Goal: Task Accomplishment & Management: Manage account settings

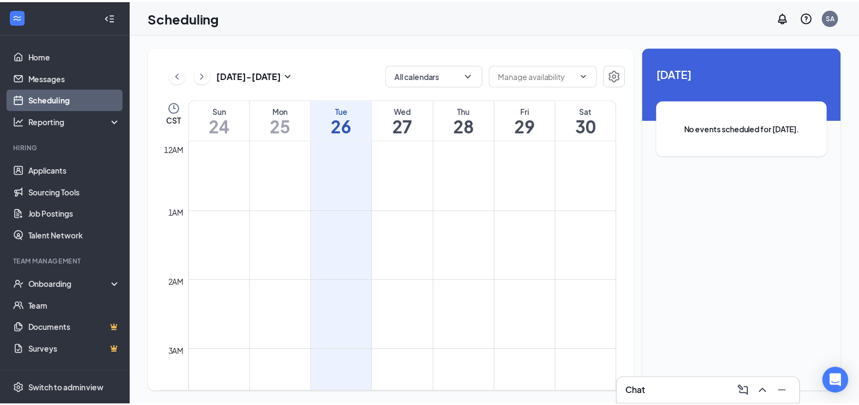
scroll to position [535, 0]
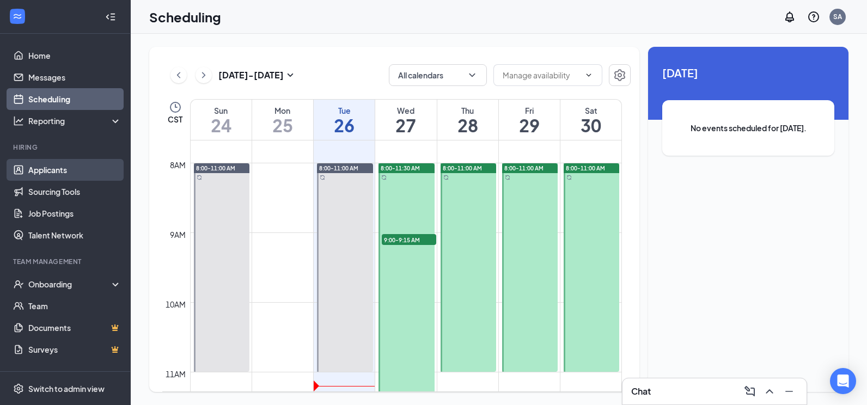
click at [47, 166] on link "Applicants" at bounding box center [74, 170] width 93 height 22
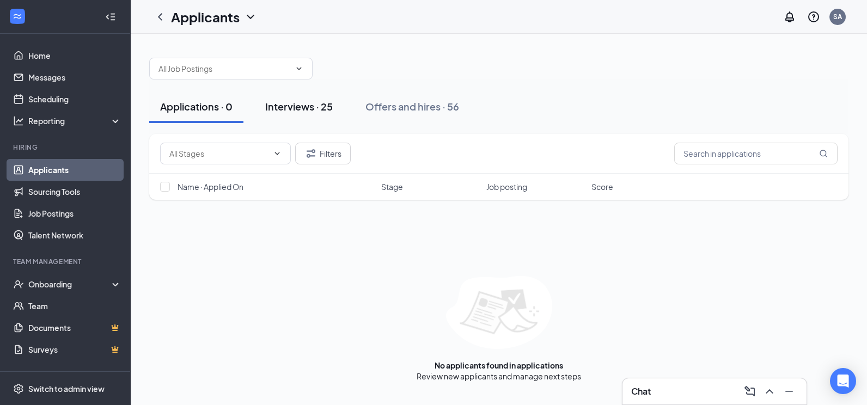
click at [292, 111] on div "Interviews · 25" at bounding box center [299, 107] width 68 height 14
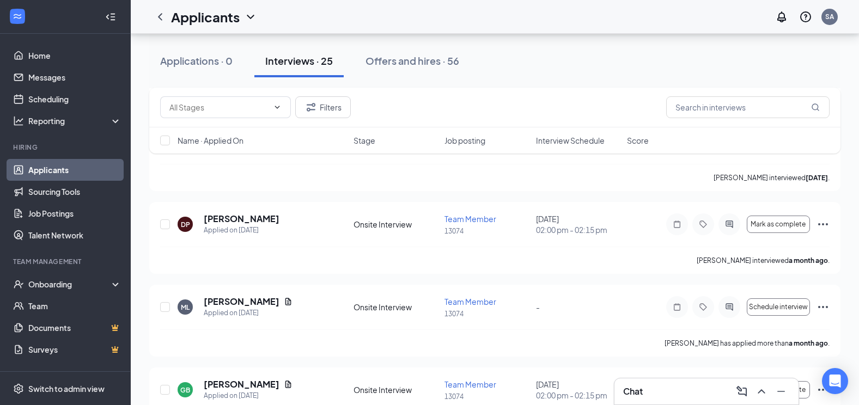
scroll to position [1525, 0]
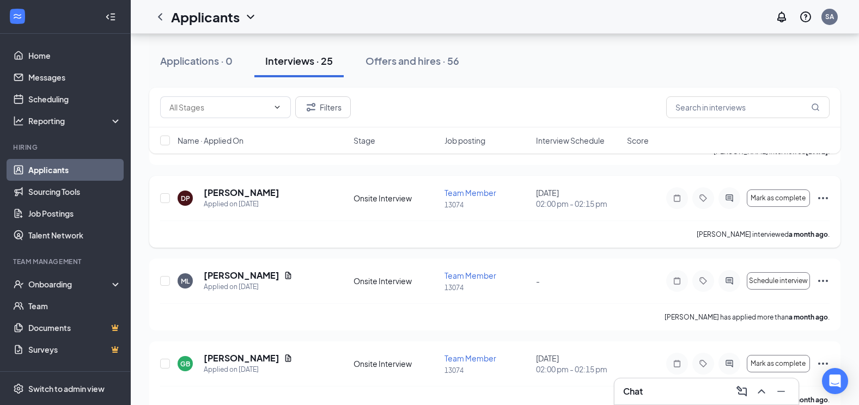
click at [824, 198] on icon "Ellipses" at bounding box center [822, 198] width 13 height 13
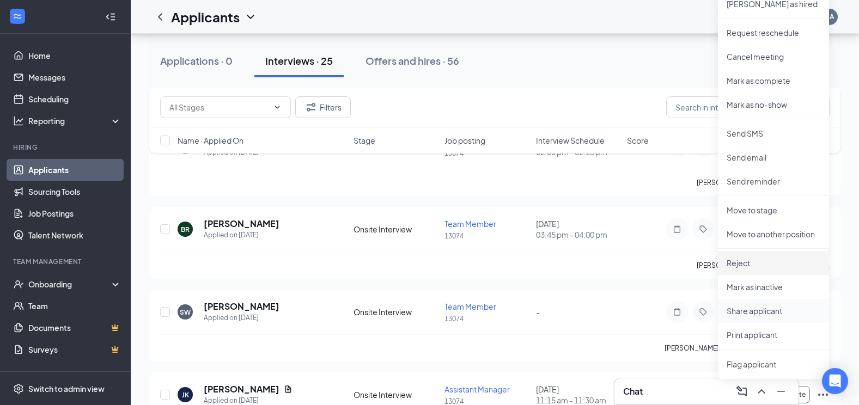
scroll to position [1742, 0]
click at [748, 266] on p "Reject" at bounding box center [773, 262] width 94 height 11
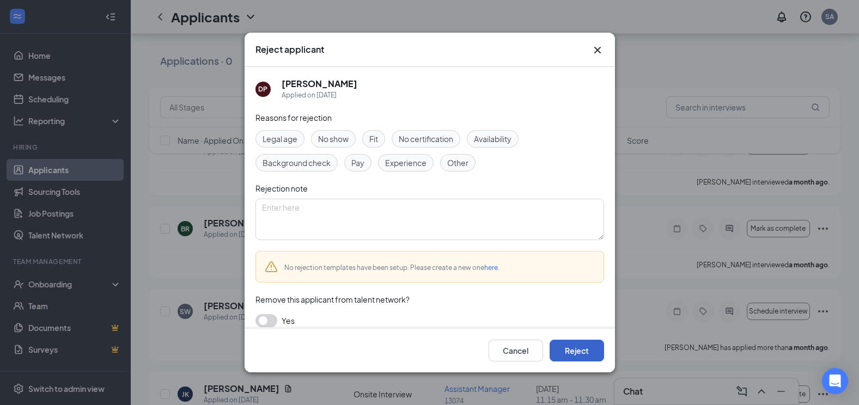
click at [571, 350] on button "Reject" at bounding box center [576, 351] width 54 height 22
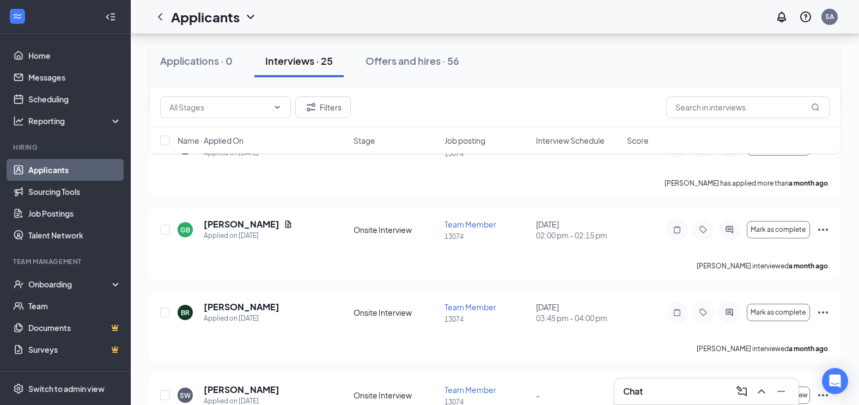
scroll to position [1579, 0]
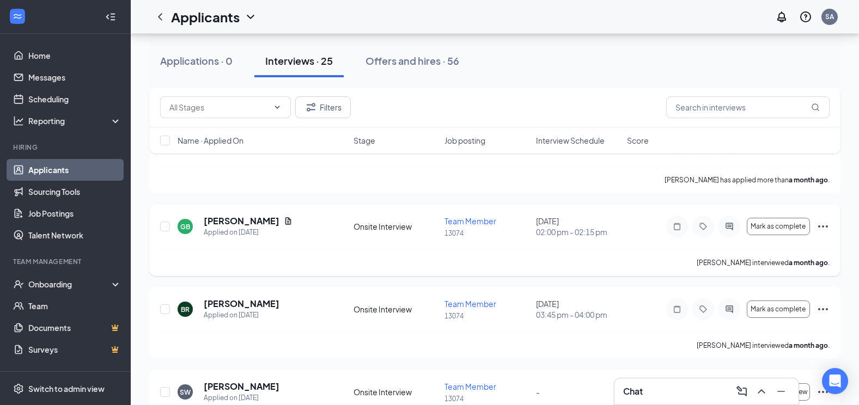
click at [826, 228] on icon "Ellipses" at bounding box center [822, 226] width 13 height 13
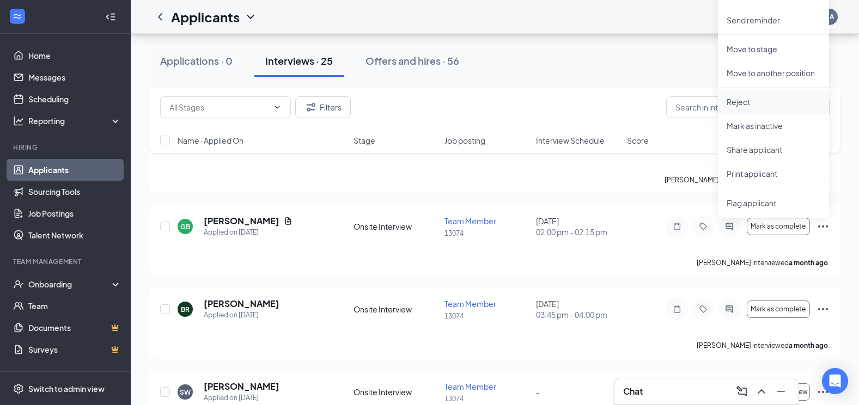
click at [745, 100] on p "Reject" at bounding box center [773, 101] width 94 height 11
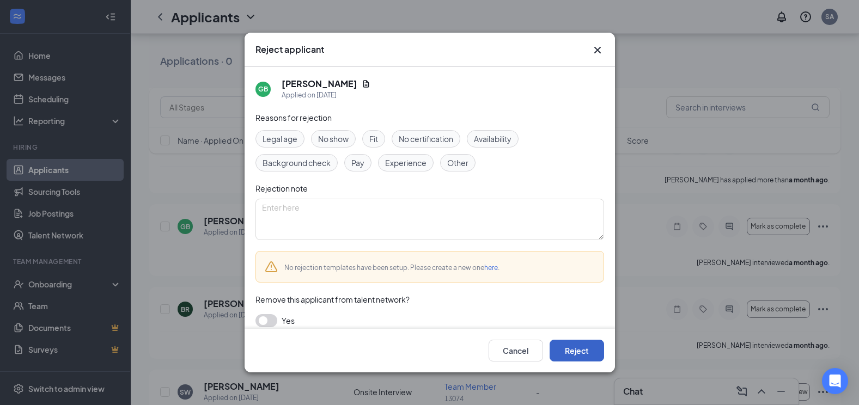
click at [580, 352] on button "Reject" at bounding box center [576, 351] width 54 height 22
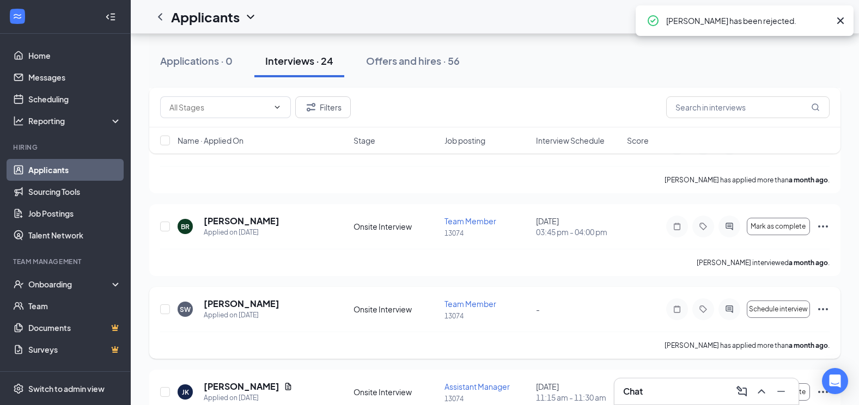
click at [824, 305] on icon "Ellipses" at bounding box center [822, 309] width 13 height 13
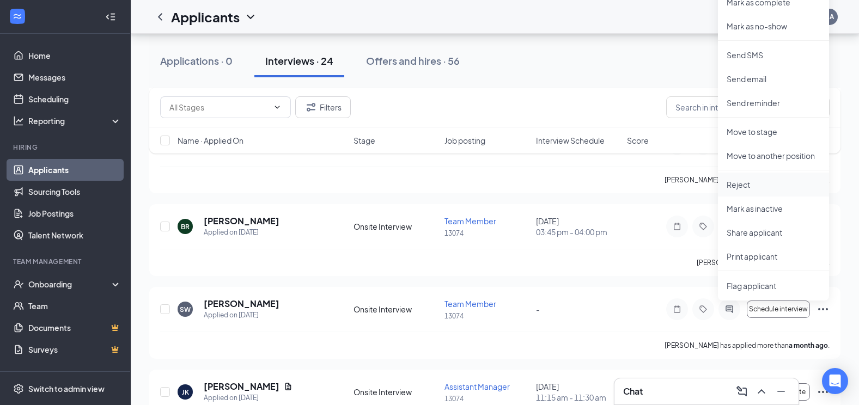
click at [748, 183] on p "Reject" at bounding box center [773, 184] width 94 height 11
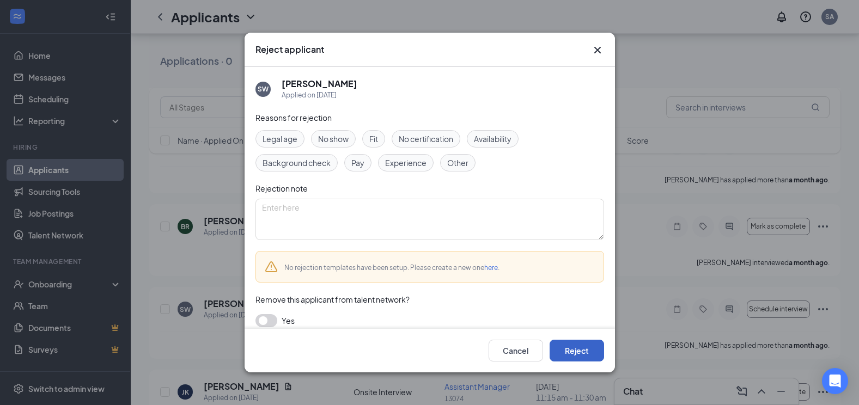
click at [582, 352] on button "Reject" at bounding box center [576, 351] width 54 height 22
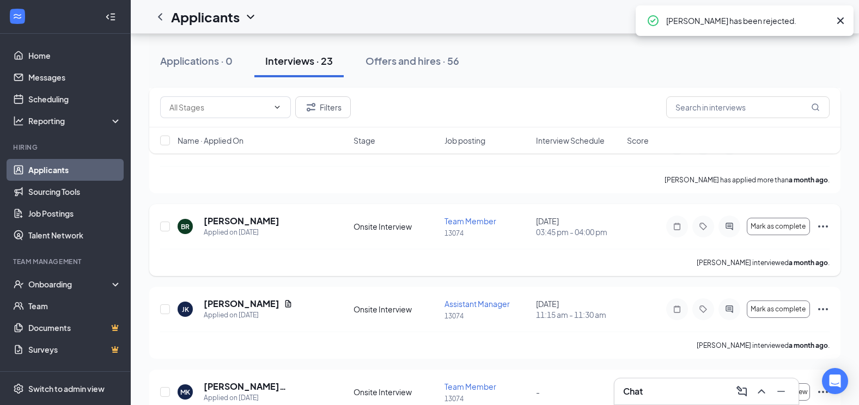
click at [825, 223] on icon "Ellipses" at bounding box center [822, 226] width 13 height 13
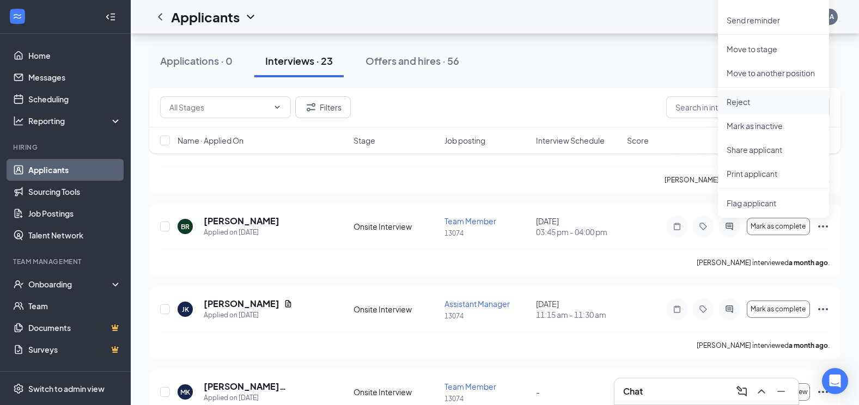
click at [756, 102] on p "Reject" at bounding box center [773, 101] width 94 height 11
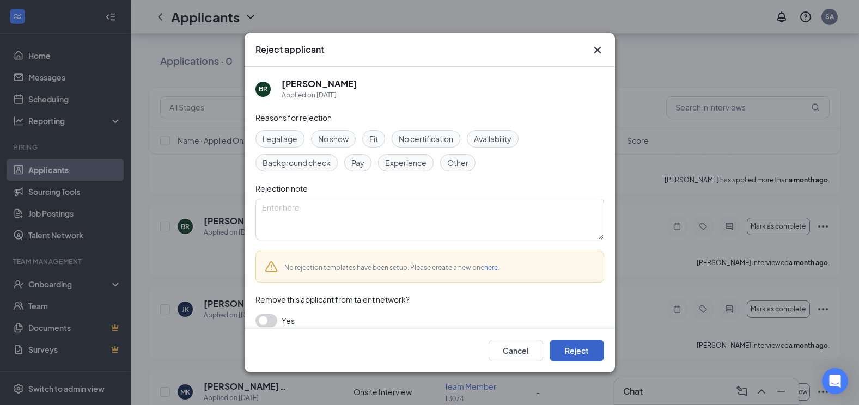
click at [574, 346] on button "Reject" at bounding box center [576, 351] width 54 height 22
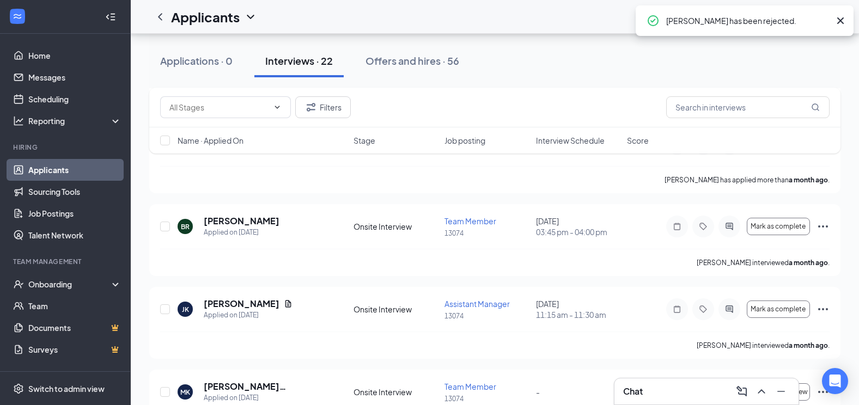
scroll to position [1546, 0]
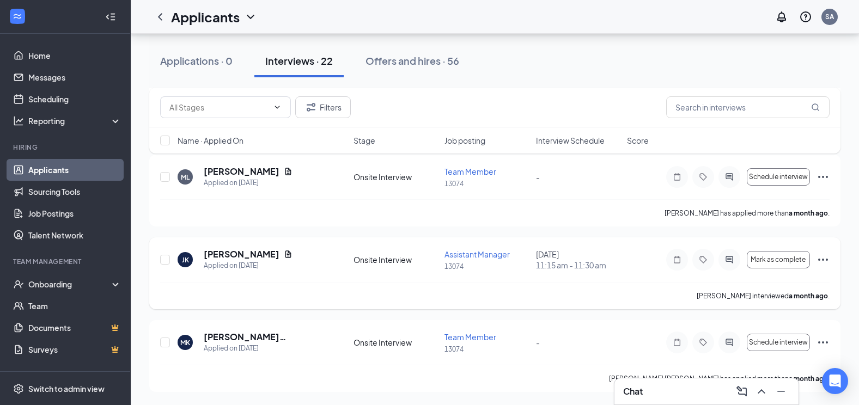
click at [822, 257] on icon "Ellipses" at bounding box center [822, 259] width 13 height 13
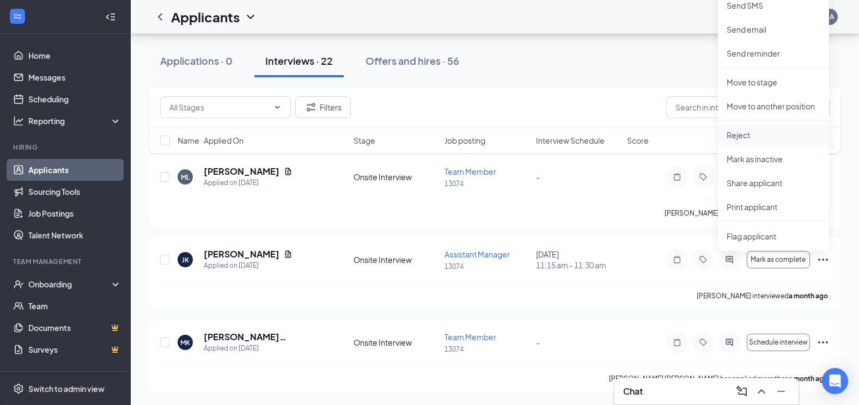
click at [747, 134] on p "Reject" at bounding box center [773, 135] width 94 height 11
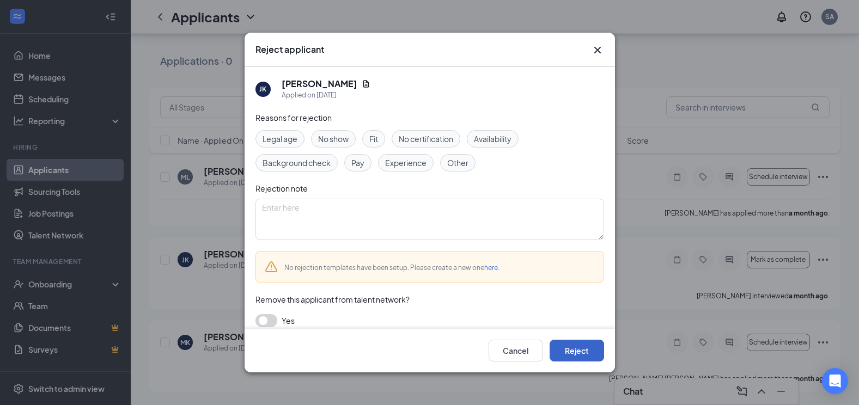
click at [573, 352] on button "Reject" at bounding box center [576, 351] width 54 height 22
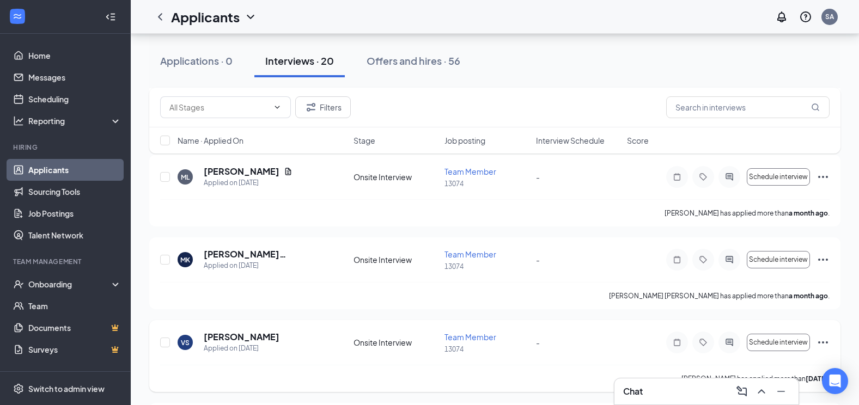
click at [821, 342] on icon "Ellipses" at bounding box center [822, 342] width 13 height 13
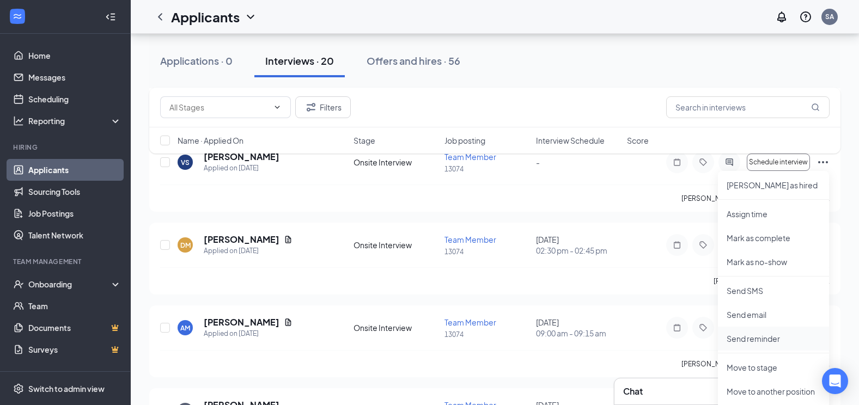
scroll to position [1764, 0]
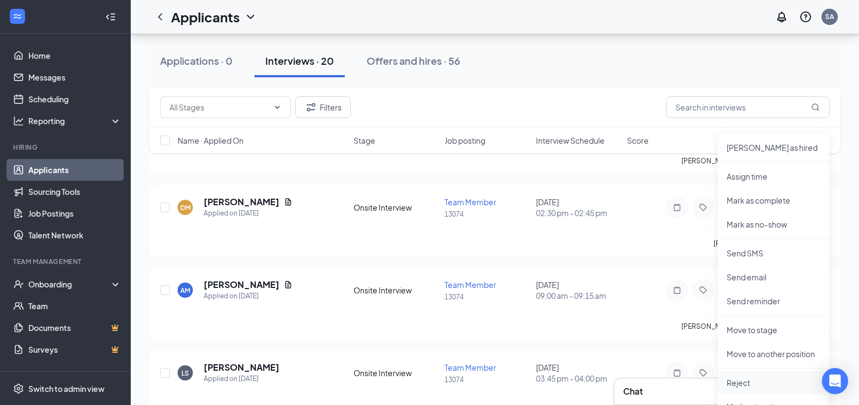
click at [754, 382] on p "Reject" at bounding box center [773, 382] width 94 height 11
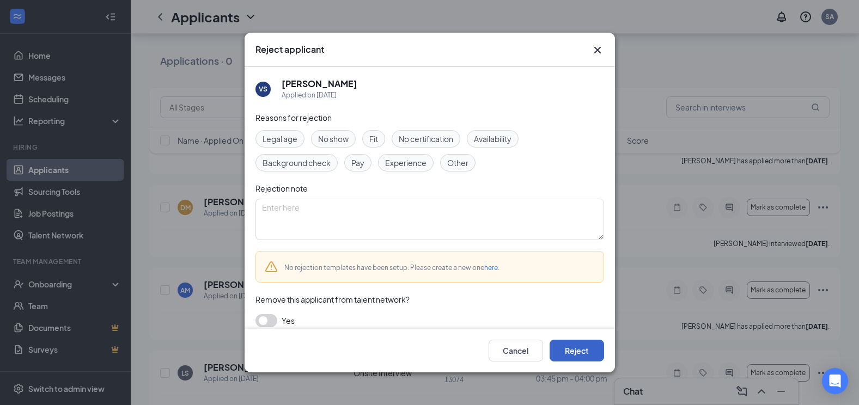
click at [575, 356] on button "Reject" at bounding box center [576, 351] width 54 height 22
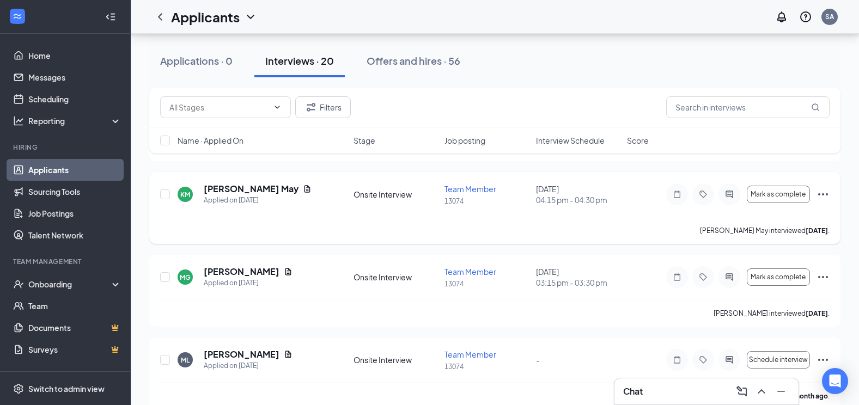
scroll to position [2953, 0]
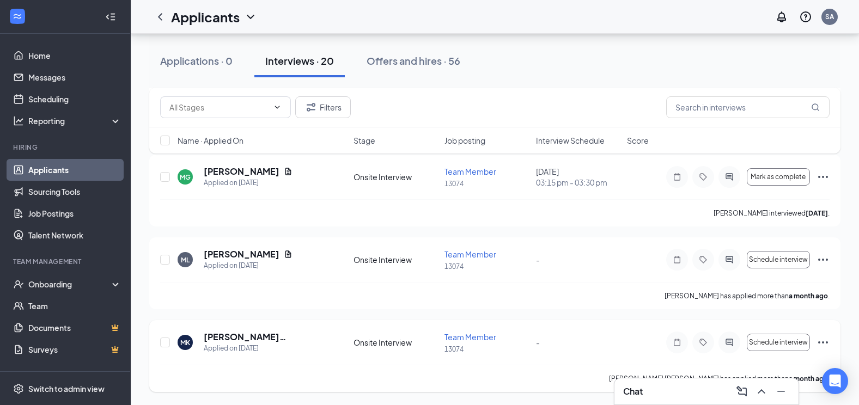
click at [827, 341] on icon "Ellipses" at bounding box center [822, 342] width 13 height 13
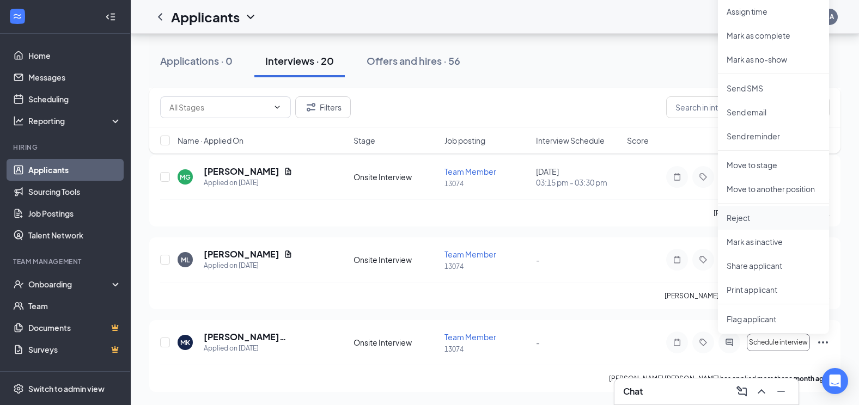
click at [743, 220] on p "Reject" at bounding box center [773, 217] width 94 height 11
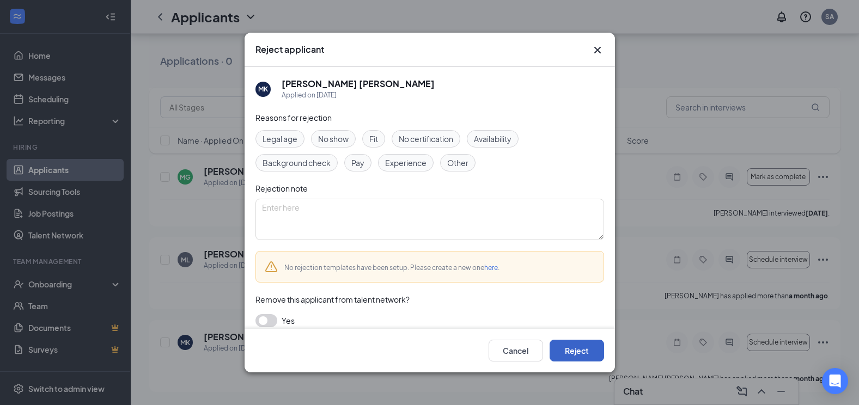
click at [584, 350] on button "Reject" at bounding box center [576, 351] width 54 height 22
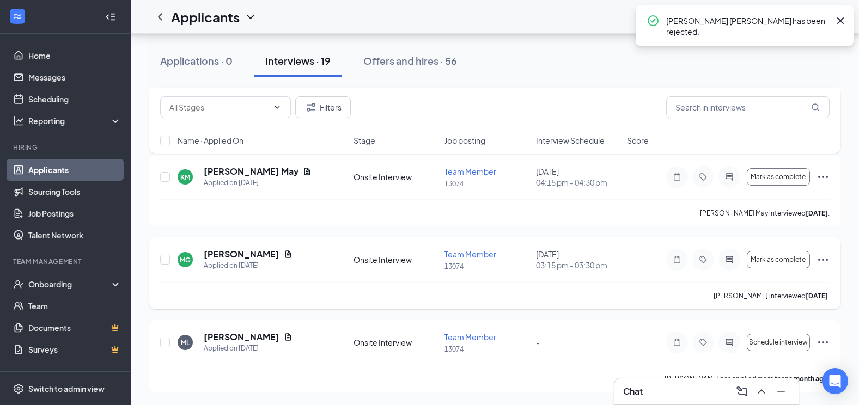
scroll to position [2787, 0]
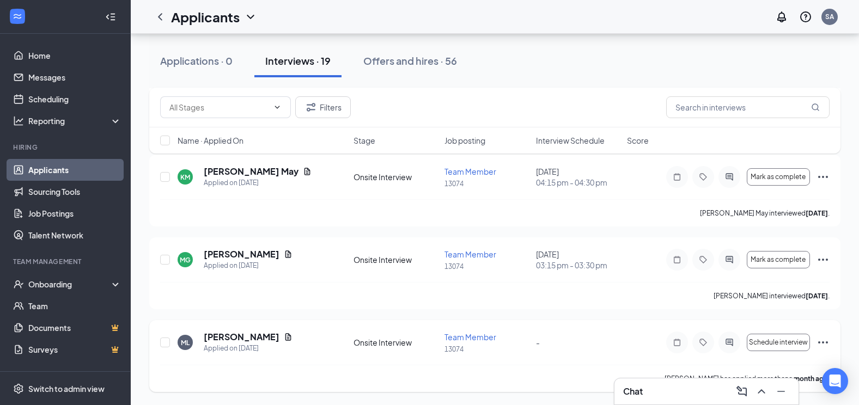
click at [824, 339] on icon "Ellipses" at bounding box center [822, 342] width 13 height 13
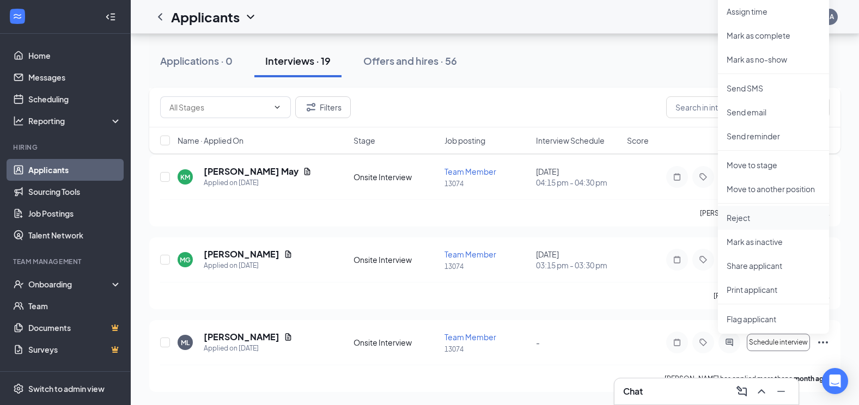
click at [769, 216] on p "Reject" at bounding box center [773, 217] width 94 height 11
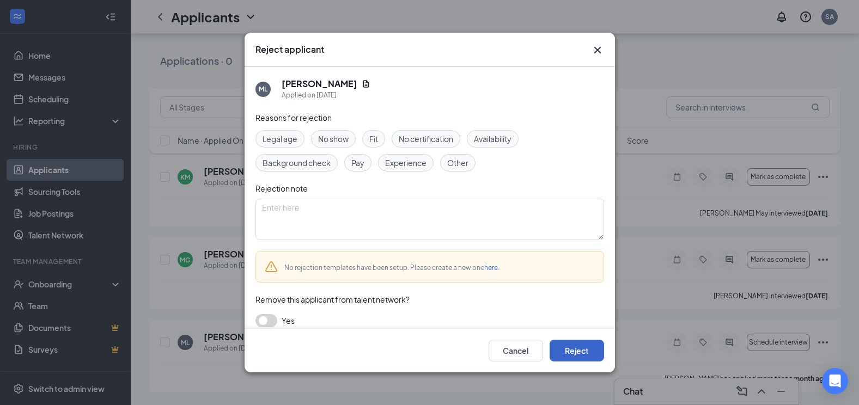
click at [574, 354] on button "Reject" at bounding box center [576, 351] width 54 height 22
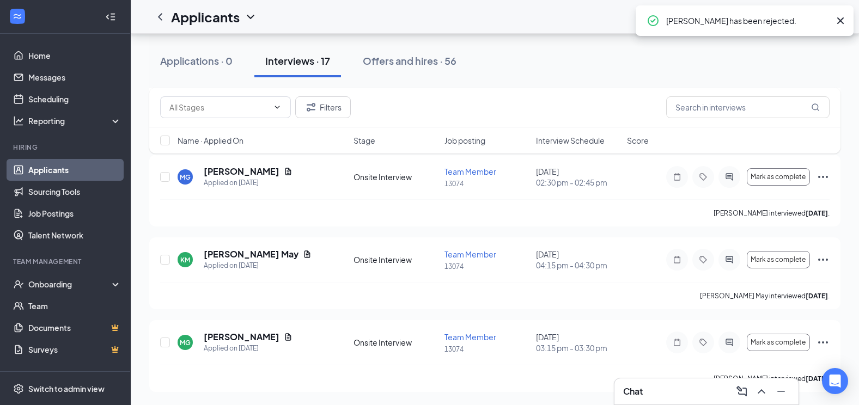
scroll to position [2622, 0]
click at [824, 339] on icon "Ellipses" at bounding box center [822, 342] width 13 height 13
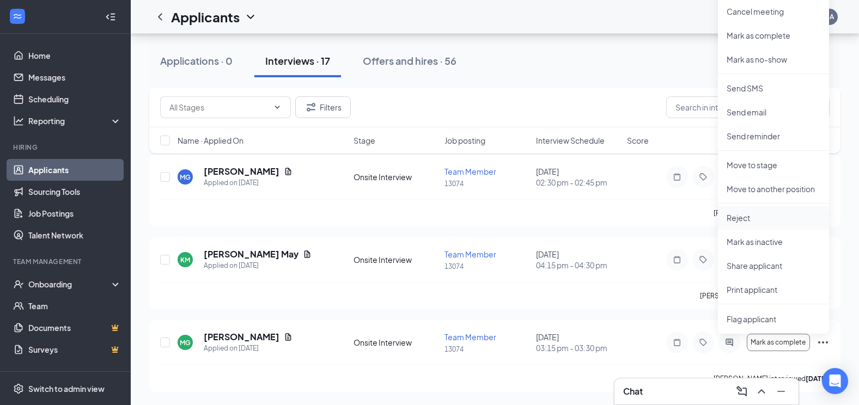
click at [772, 221] on p "Reject" at bounding box center [773, 217] width 94 height 11
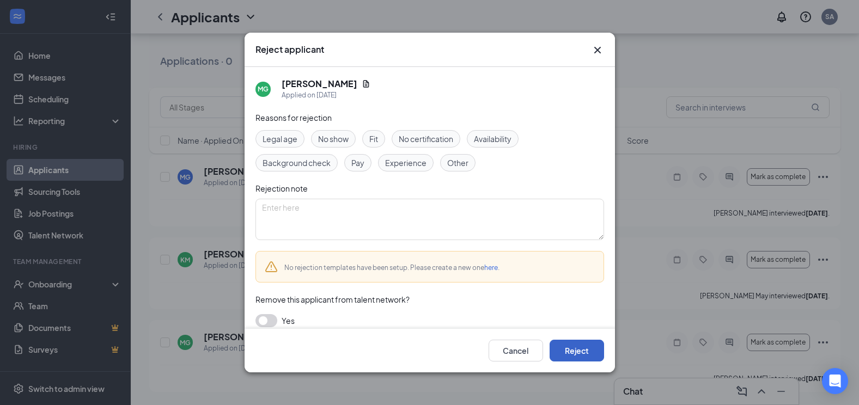
click at [577, 351] on button "Reject" at bounding box center [576, 351] width 54 height 22
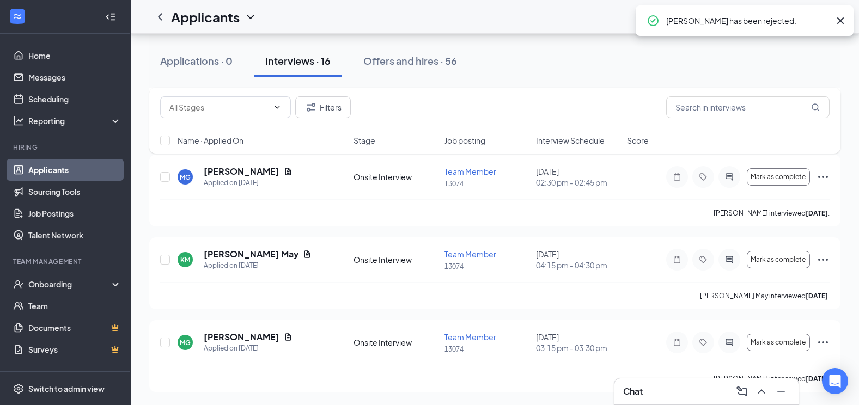
scroll to position [2456, 0]
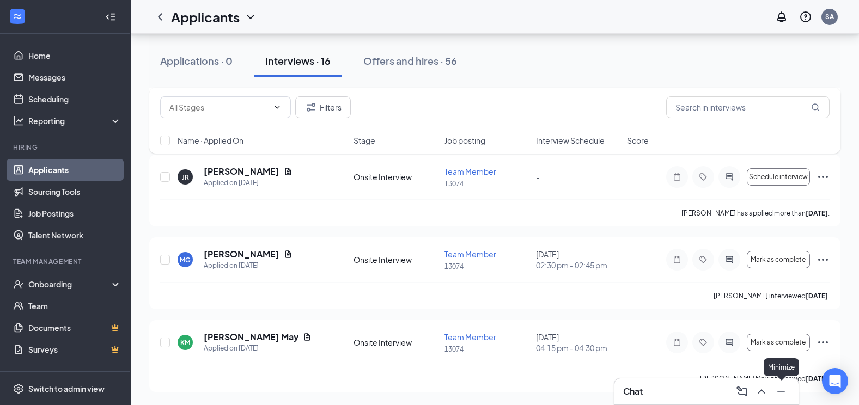
click at [785, 390] on icon "Minimize" at bounding box center [780, 391] width 13 height 13
click at [647, 375] on div "[PERSON_NAME] May interviewed [DATE] ." at bounding box center [494, 378] width 669 height 27
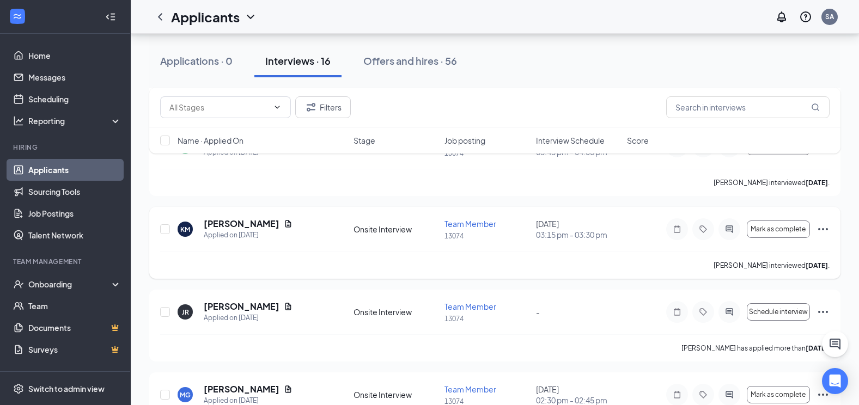
scroll to position [2347, 0]
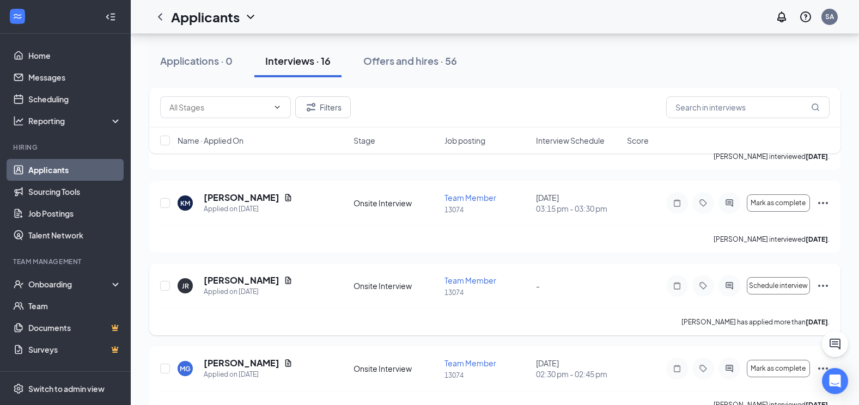
click at [824, 286] on icon "Ellipses" at bounding box center [822, 285] width 13 height 13
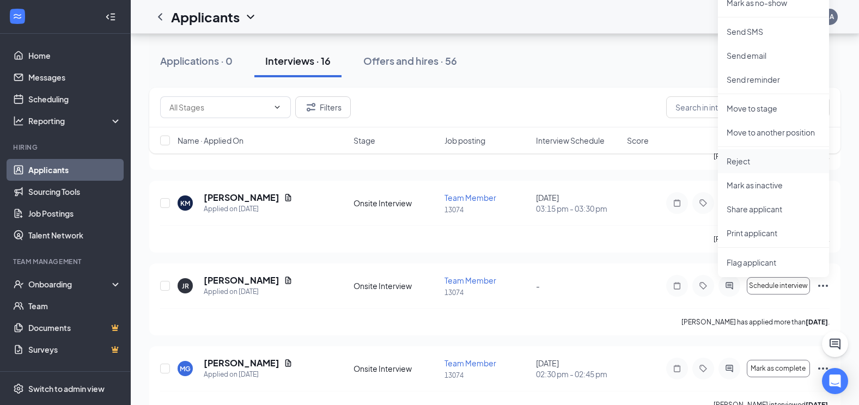
click at [761, 163] on p "Reject" at bounding box center [773, 161] width 94 height 11
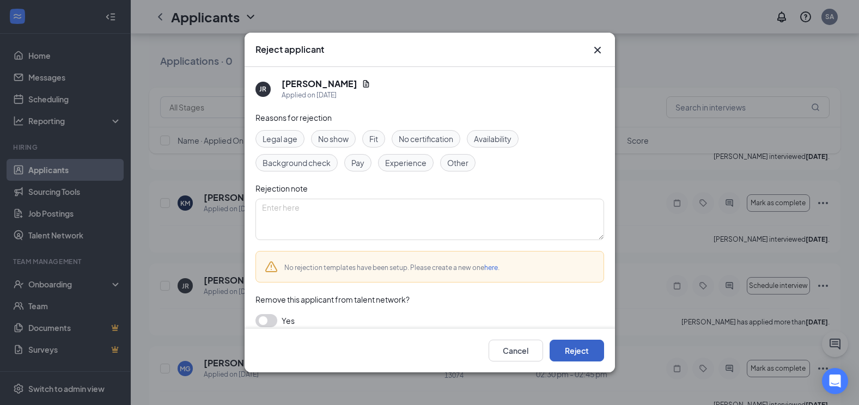
click at [583, 348] on button "Reject" at bounding box center [576, 351] width 54 height 22
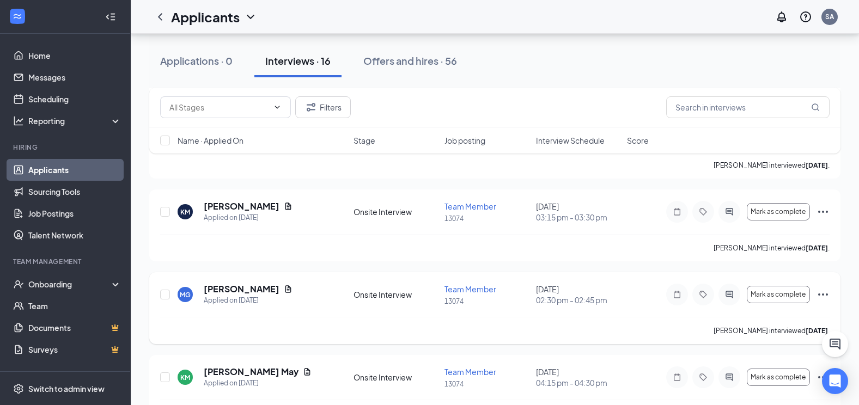
scroll to position [2236, 0]
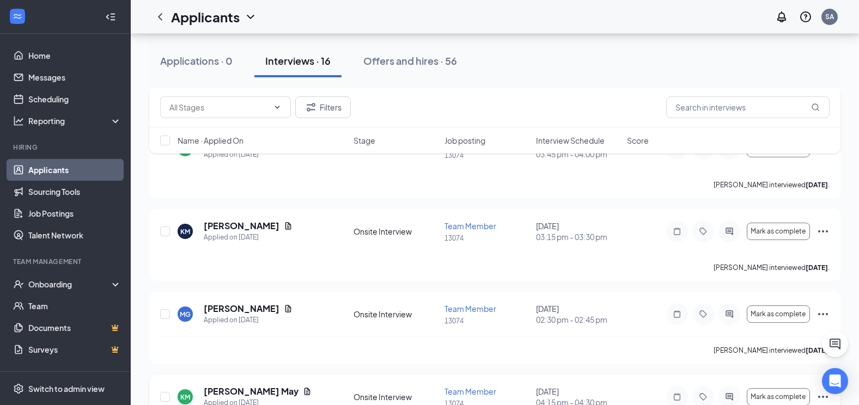
click at [822, 394] on icon "Ellipses" at bounding box center [822, 396] width 13 height 13
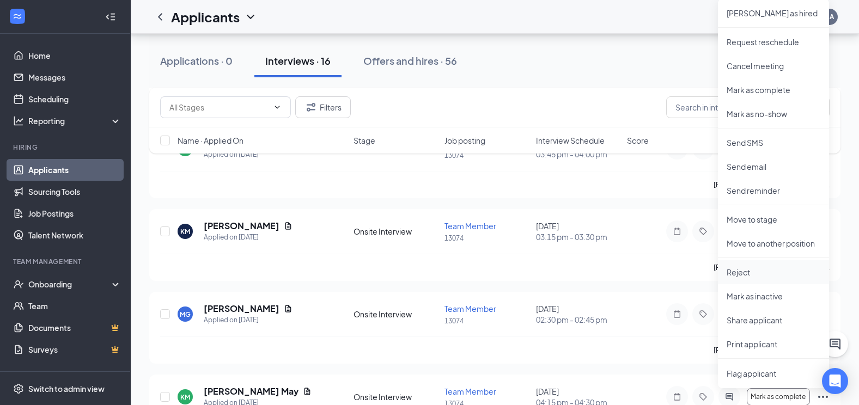
click at [755, 268] on p "Reject" at bounding box center [773, 272] width 94 height 11
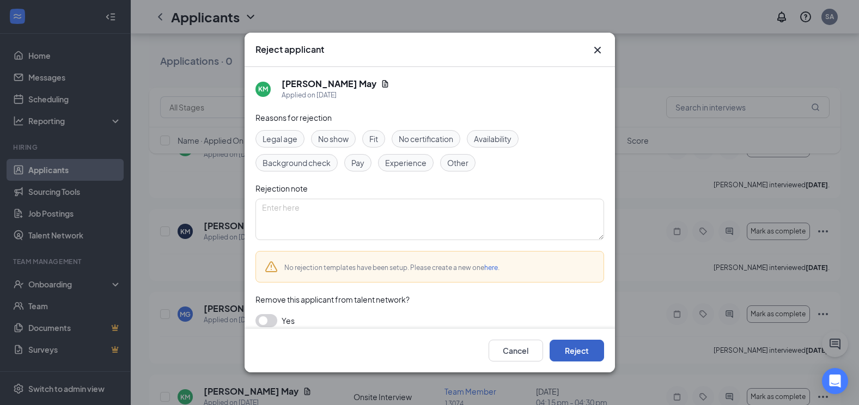
click at [568, 347] on button "Reject" at bounding box center [576, 351] width 54 height 22
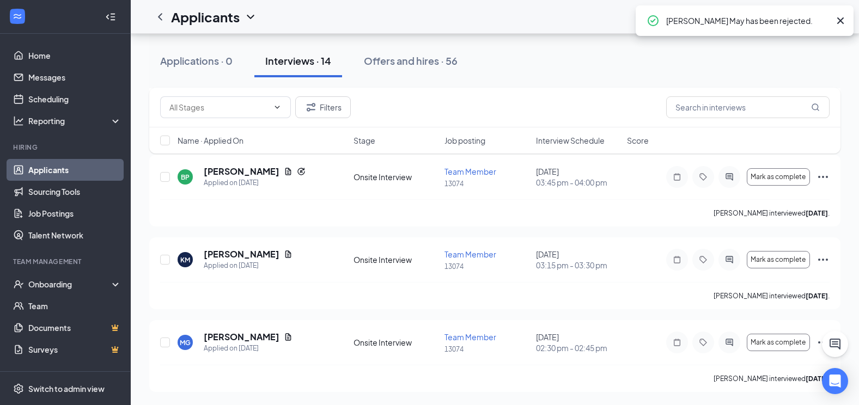
scroll to position [2125, 0]
click at [816, 341] on icon "Ellipses" at bounding box center [822, 342] width 13 height 13
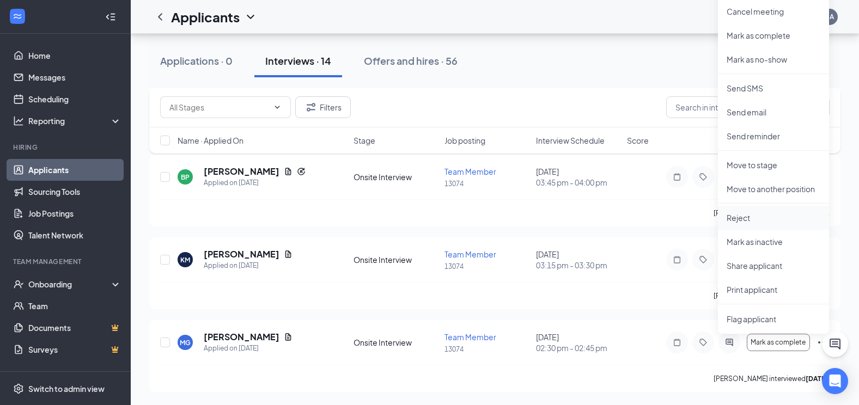
click at [744, 212] on li "Reject" at bounding box center [773, 218] width 111 height 24
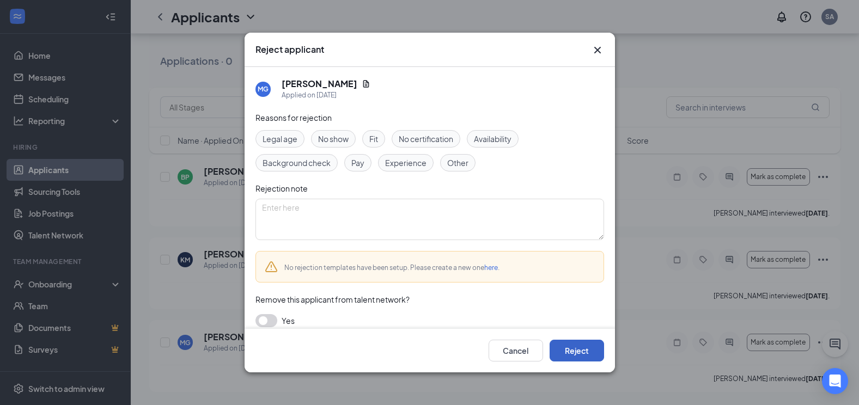
click at [586, 346] on button "Reject" at bounding box center [576, 351] width 54 height 22
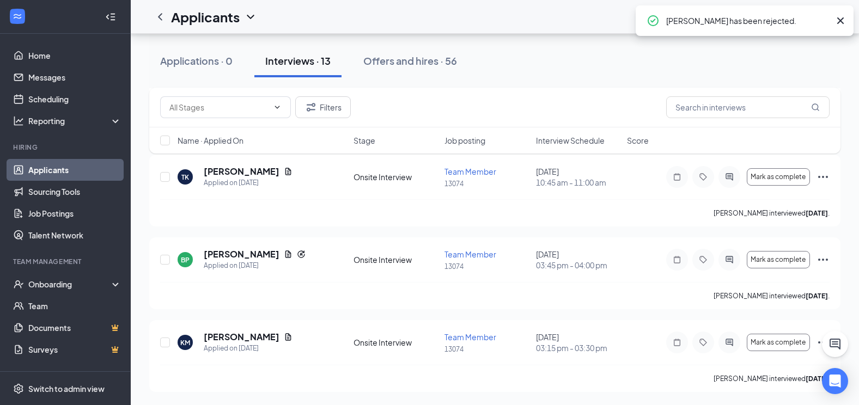
scroll to position [1960, 0]
click at [816, 342] on icon "Ellipses" at bounding box center [822, 342] width 13 height 13
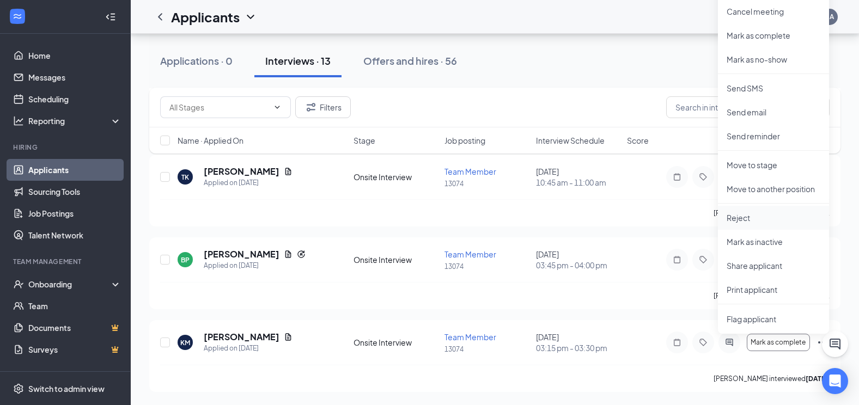
click at [756, 215] on p "Reject" at bounding box center [773, 217] width 94 height 11
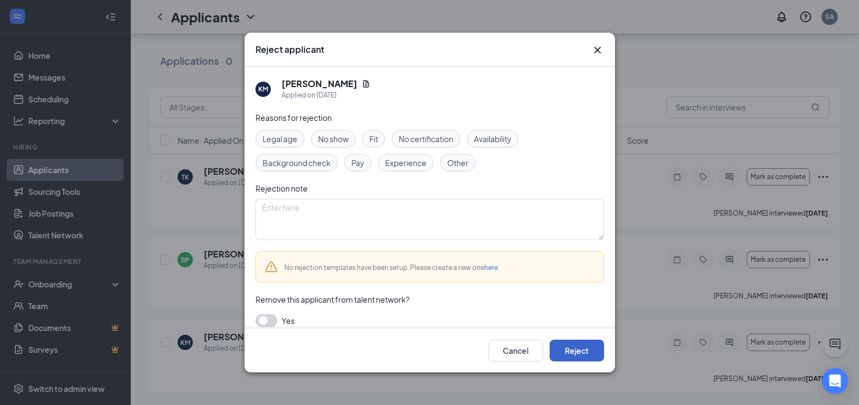
click at [577, 348] on button "Reject" at bounding box center [576, 351] width 54 height 22
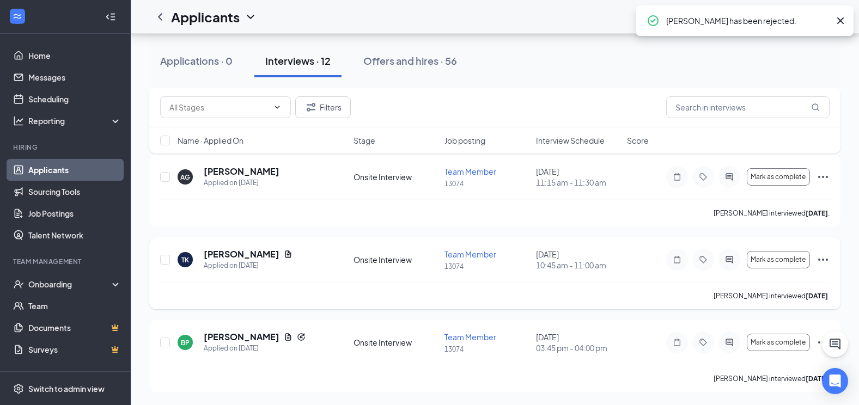
scroll to position [1794, 0]
click at [817, 344] on icon "Ellipses" at bounding box center [822, 342] width 13 height 13
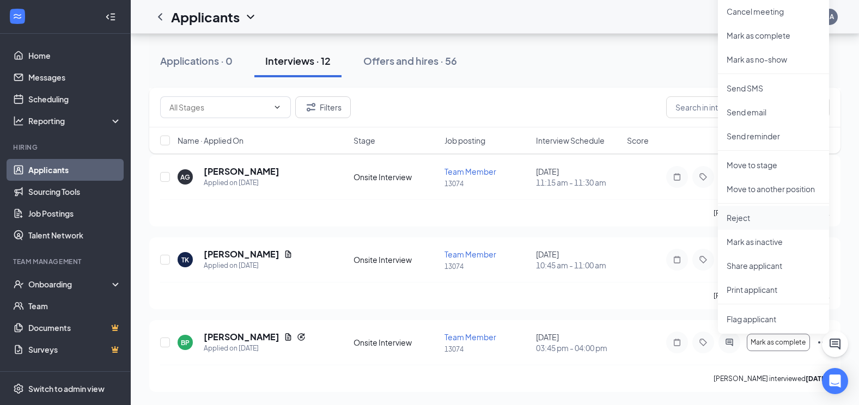
click at [744, 218] on p "Reject" at bounding box center [773, 217] width 94 height 11
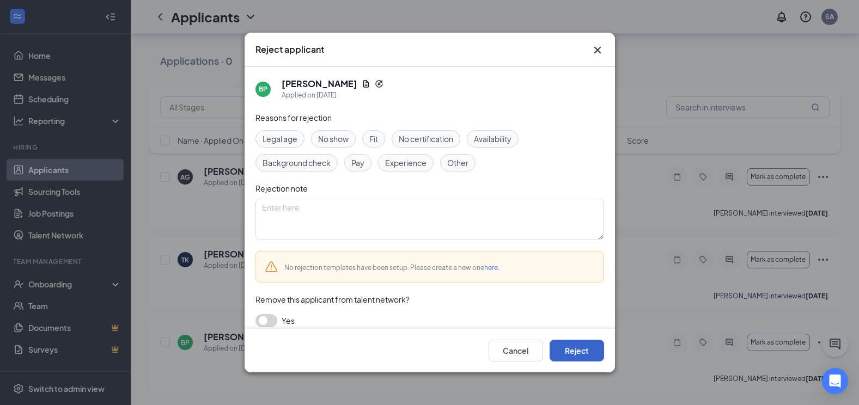
click at [576, 347] on button "Reject" at bounding box center [576, 351] width 54 height 22
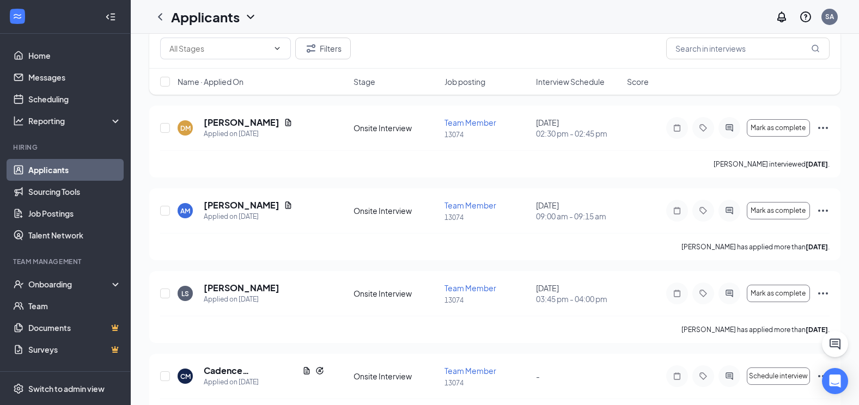
scroll to position [0, 0]
